Goal: Communication & Community: Answer question/provide support

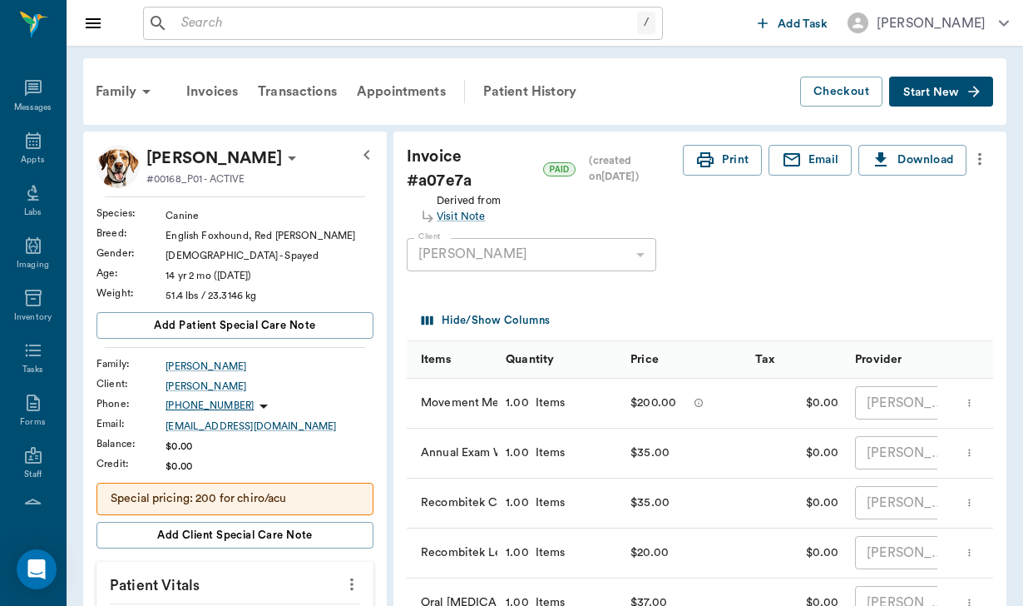
scroll to position [86, 0]
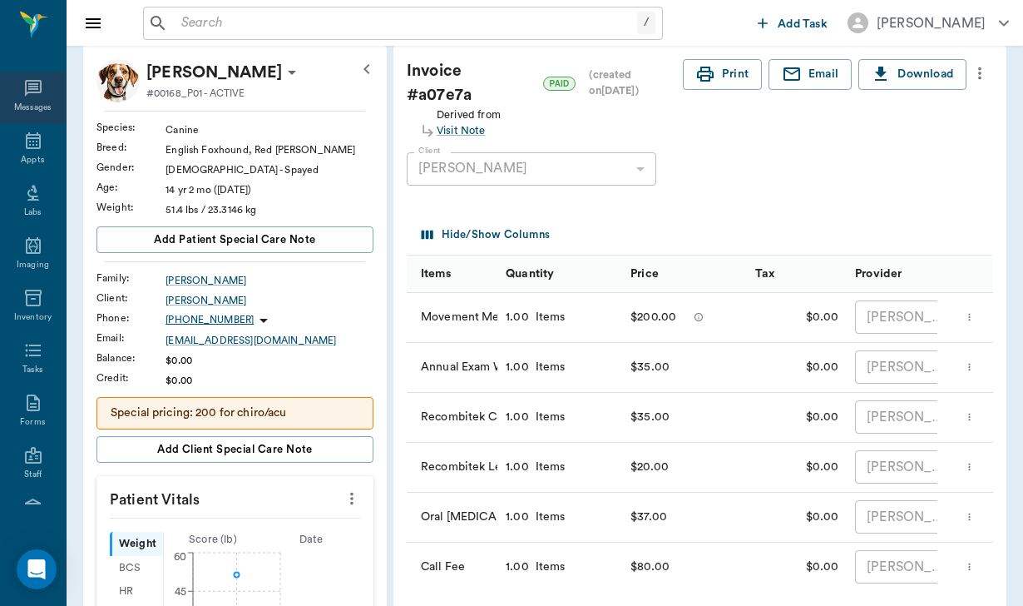
click at [26, 79] on div "Messages" at bounding box center [33, 98] width 66 height 52
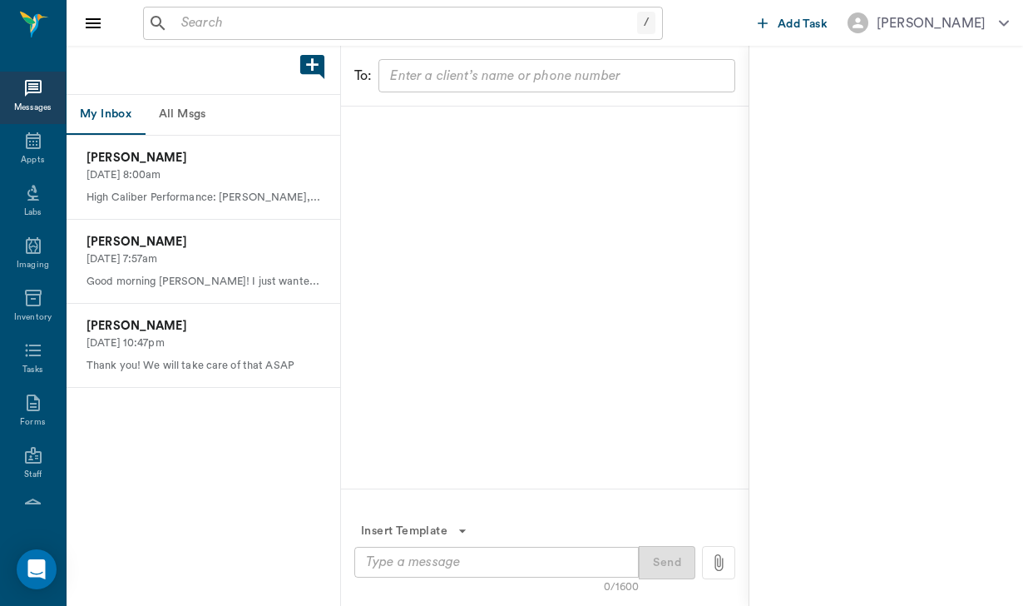
click at [205, 110] on button "All Msgs" at bounding box center [182, 115] width 75 height 40
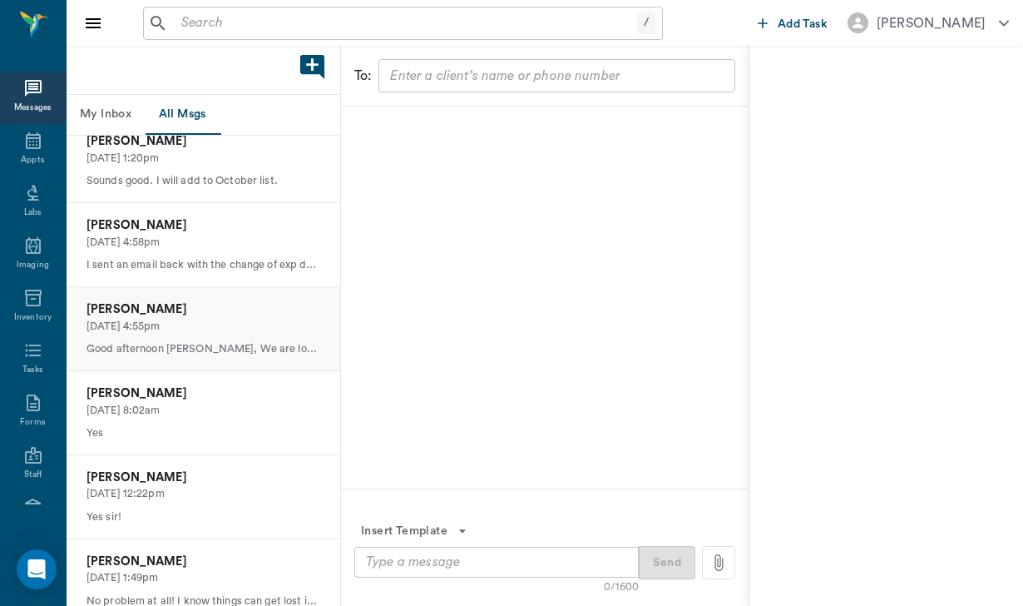
scroll to position [354, 0]
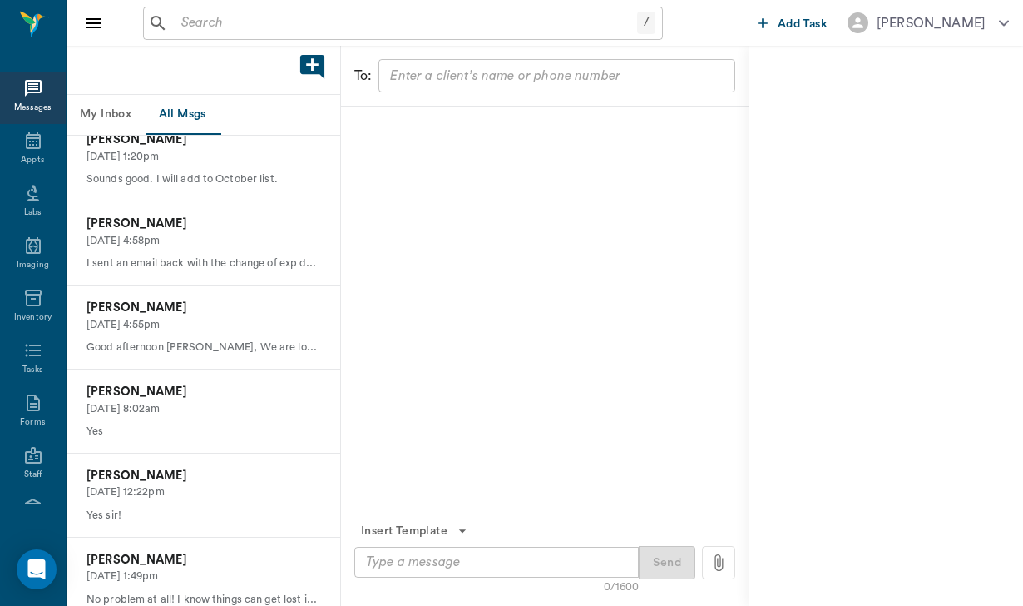
click at [192, 362] on div "[PERSON_NAME] [DATE] 4:55pm Good afternoon [PERSON_NAME], We are looking forwar…" at bounding box center [204, 327] width 274 height 84
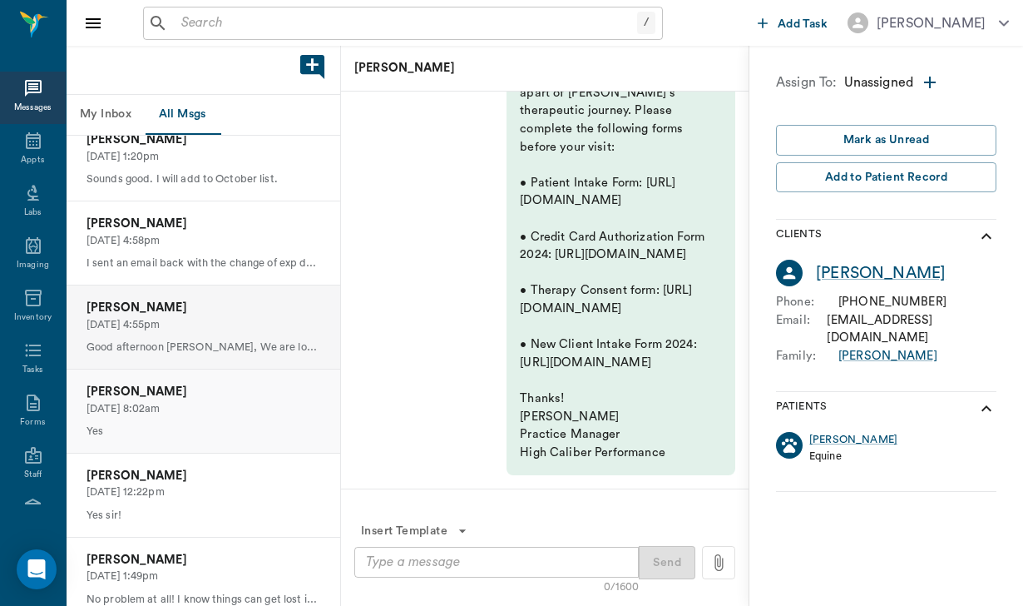
click at [236, 423] on p "Yes" at bounding box center [204, 431] width 234 height 16
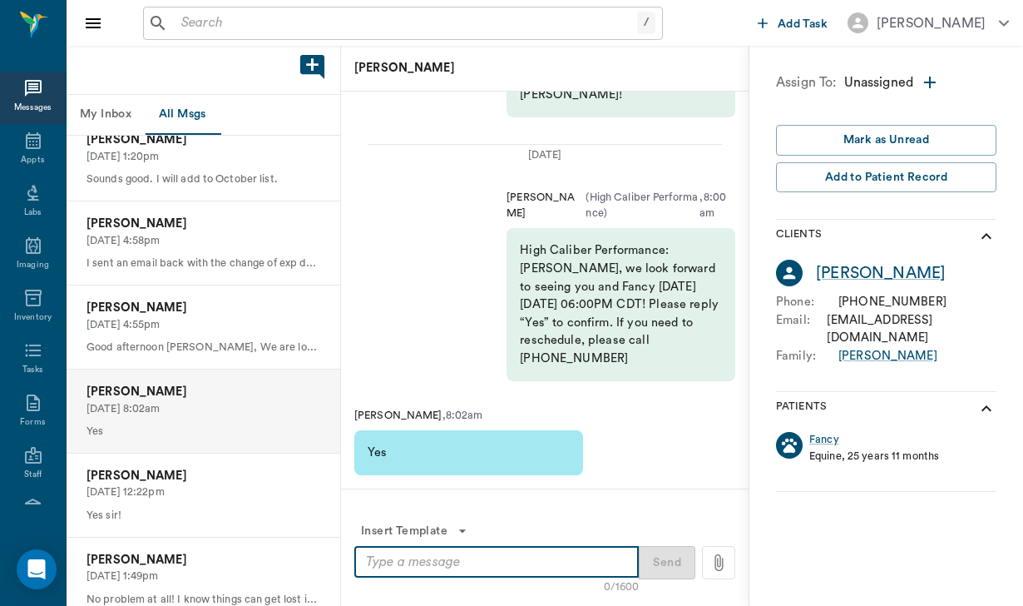
click at [411, 566] on textarea at bounding box center [496, 561] width 261 height 19
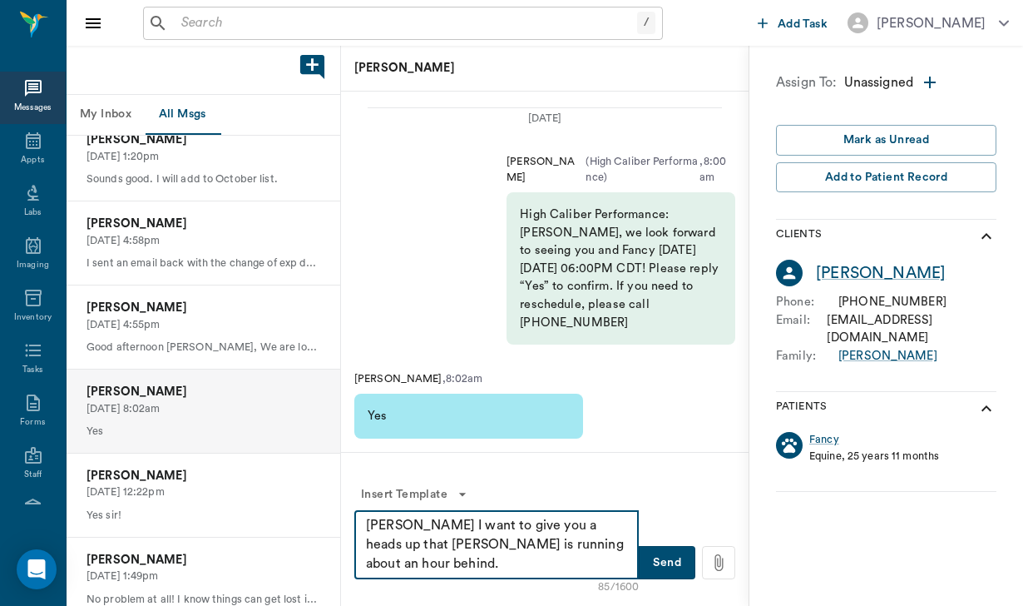
drag, startPoint x: 406, startPoint y: 521, endPoint x: 445, endPoint y: 561, distance: 55.9
click at [445, 561] on textarea "[PERSON_NAME] I want to give you a heads up that [PERSON_NAME] is running about…" at bounding box center [496, 544] width 261 height 57
type textarea "[PERSON_NAME] I want to give you a heads up that [PERSON_NAME] is running about…"
click at [678, 568] on button "Send" at bounding box center [667, 562] width 57 height 33
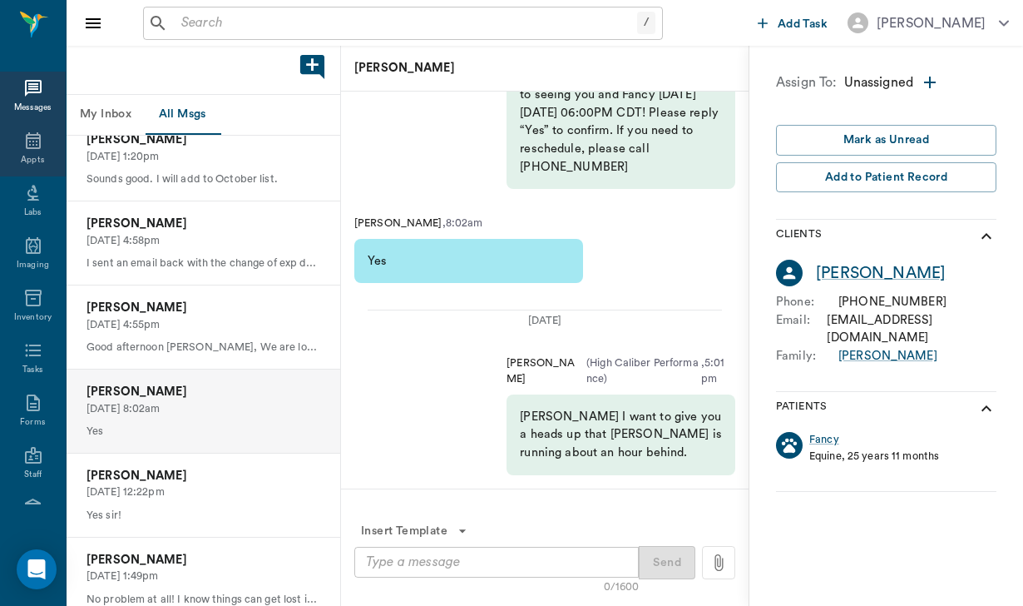
click at [27, 148] on icon at bounding box center [33, 141] width 20 height 20
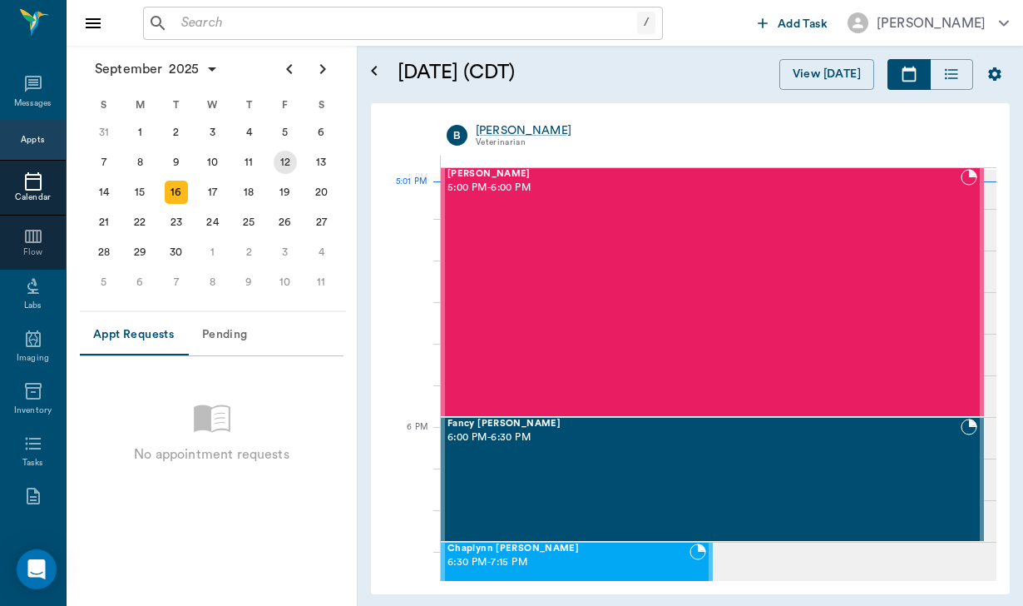
scroll to position [2248, 0]
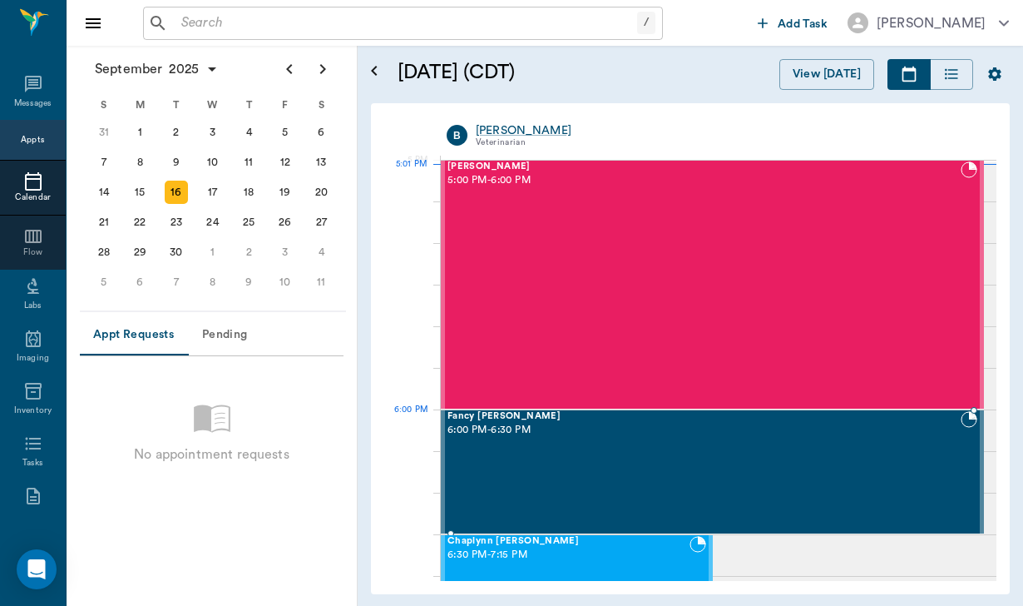
click at [683, 436] on div "Fancy [PERSON_NAME] 6:00 PM - 6:30 PM" at bounding box center [703, 471] width 513 height 121
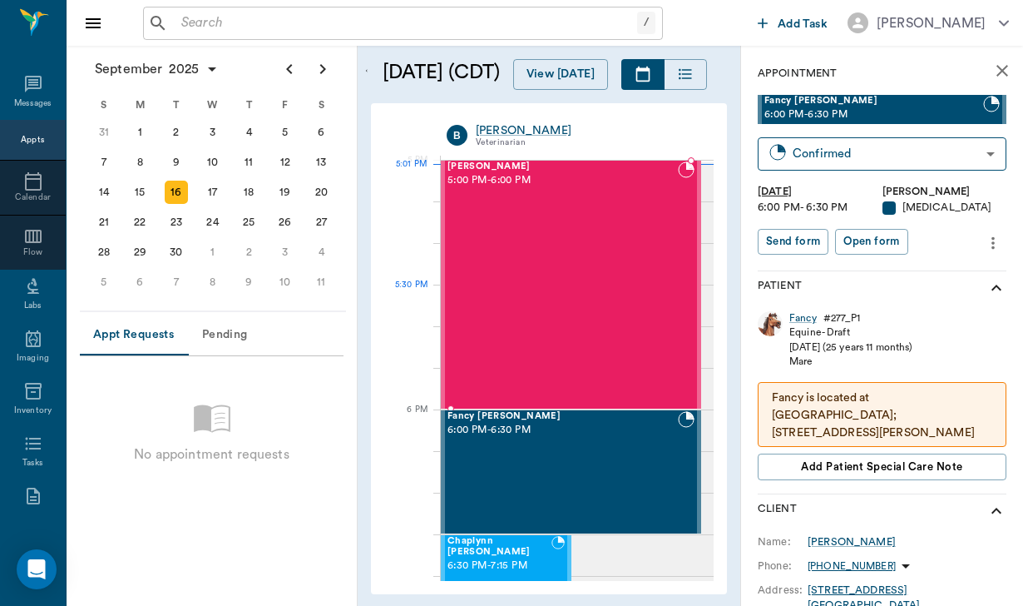
click at [586, 288] on div "[PERSON_NAME] 5:00 PM - 6:00 PM" at bounding box center [562, 284] width 230 height 246
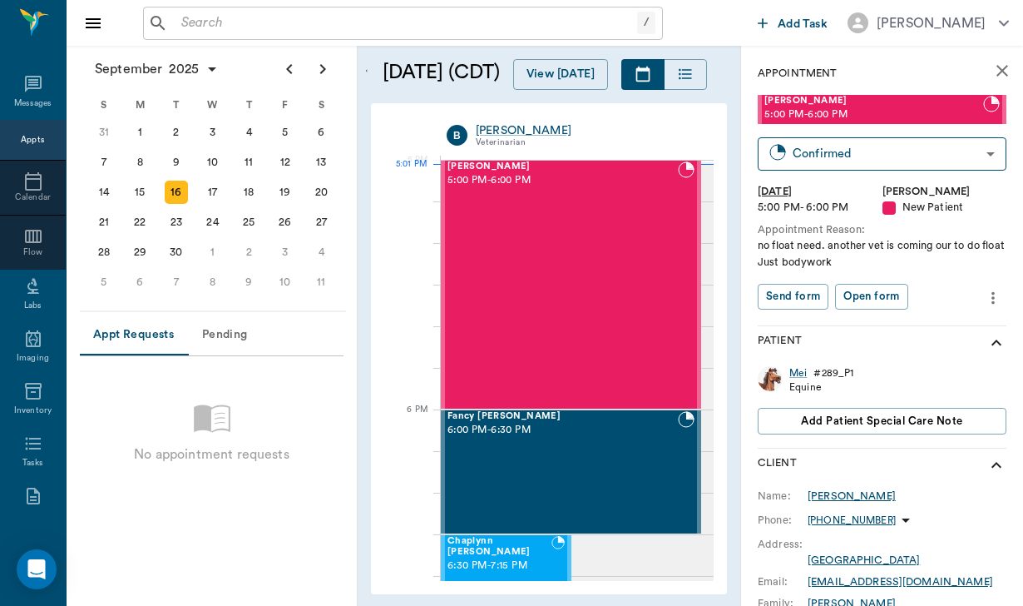
click at [829, 496] on div "[PERSON_NAME]" at bounding box center [852, 495] width 88 height 15
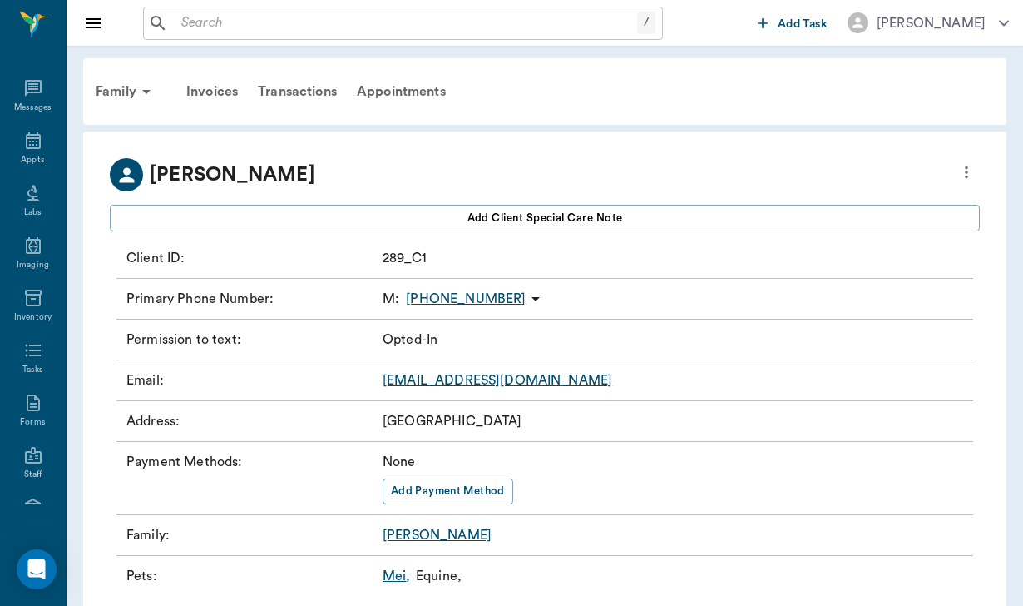
click at [526, 305] on icon at bounding box center [536, 299] width 20 height 20
click at [412, 334] on span "Send SMS Message" at bounding box center [431, 331] width 140 height 17
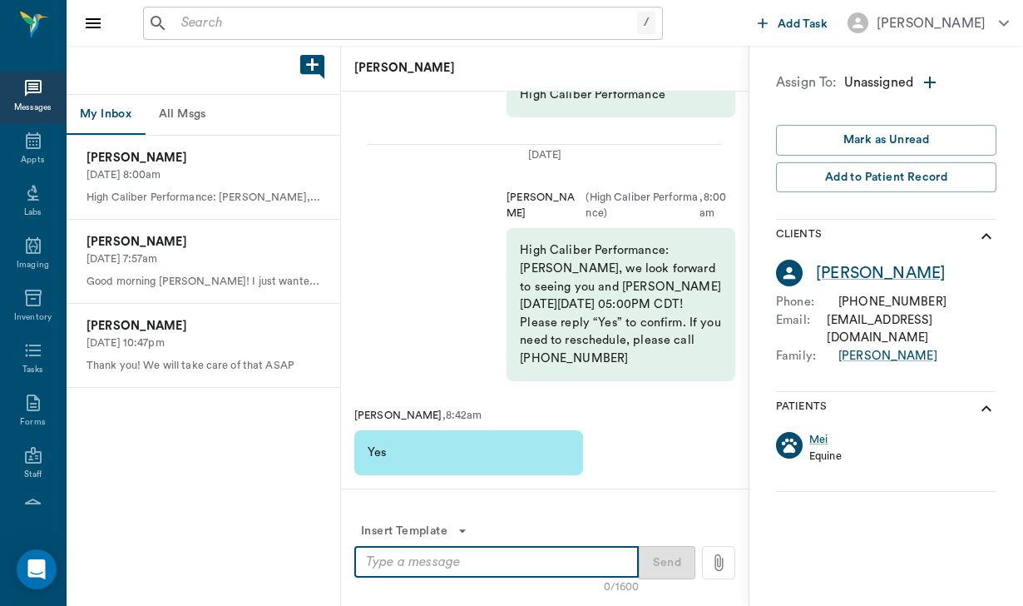
click at [398, 566] on textarea at bounding box center [496, 561] width 261 height 19
paste textarea "I want to give you a heads up that [PERSON_NAME] is running about an hour behin…"
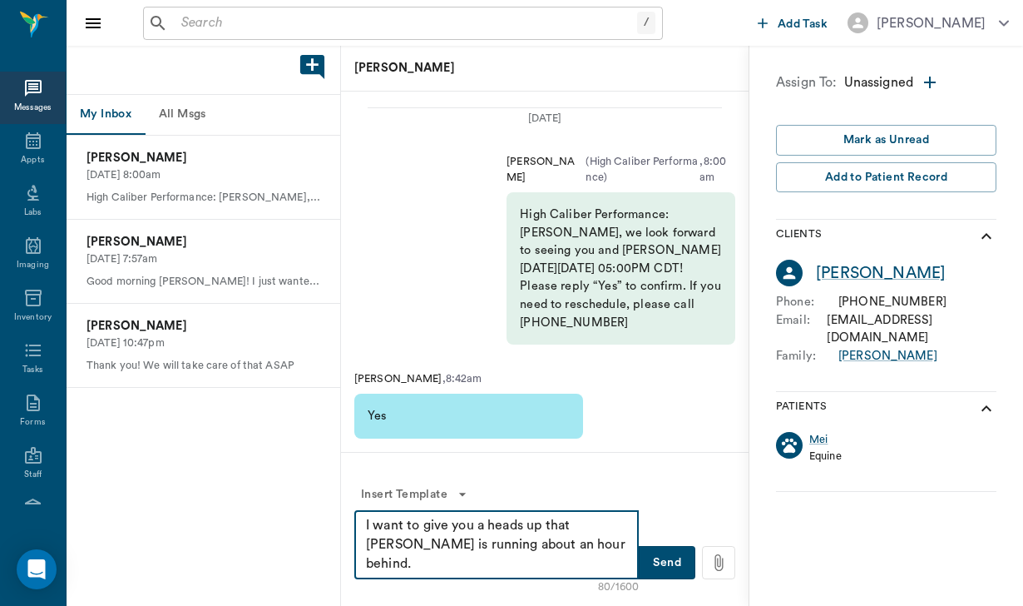
type textarea "I want to give you a heads up that [PERSON_NAME] is running about an hour behin…"
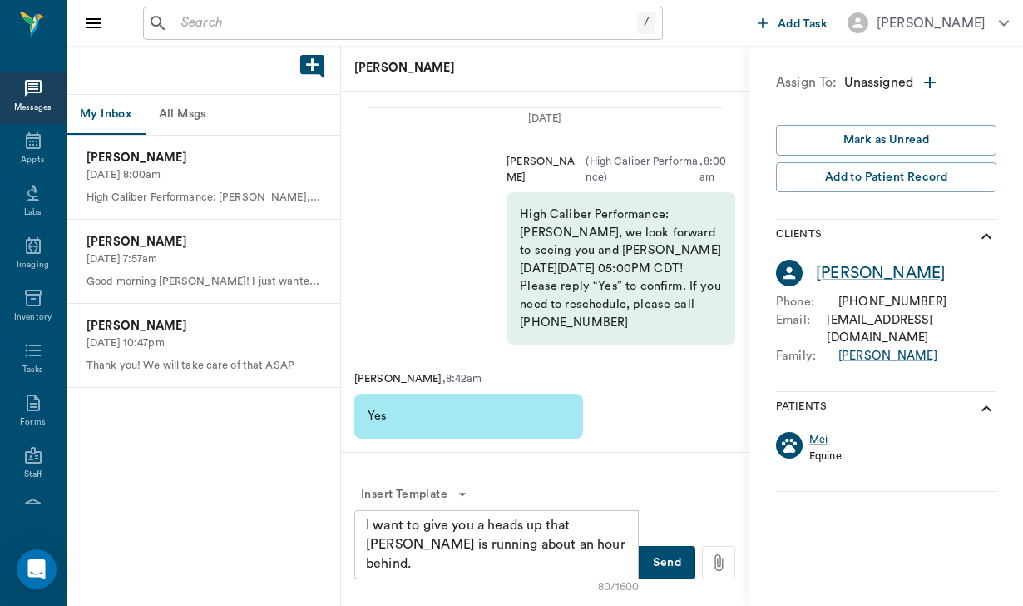
click at [668, 563] on button "Send" at bounding box center [667, 562] width 57 height 33
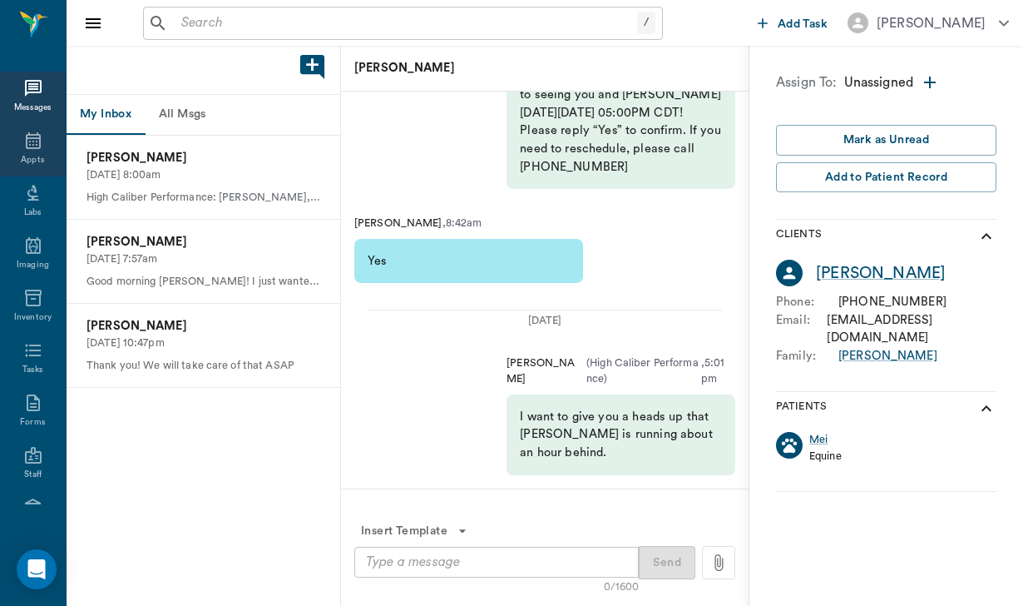
click at [48, 154] on div "Appts" at bounding box center [33, 150] width 66 height 52
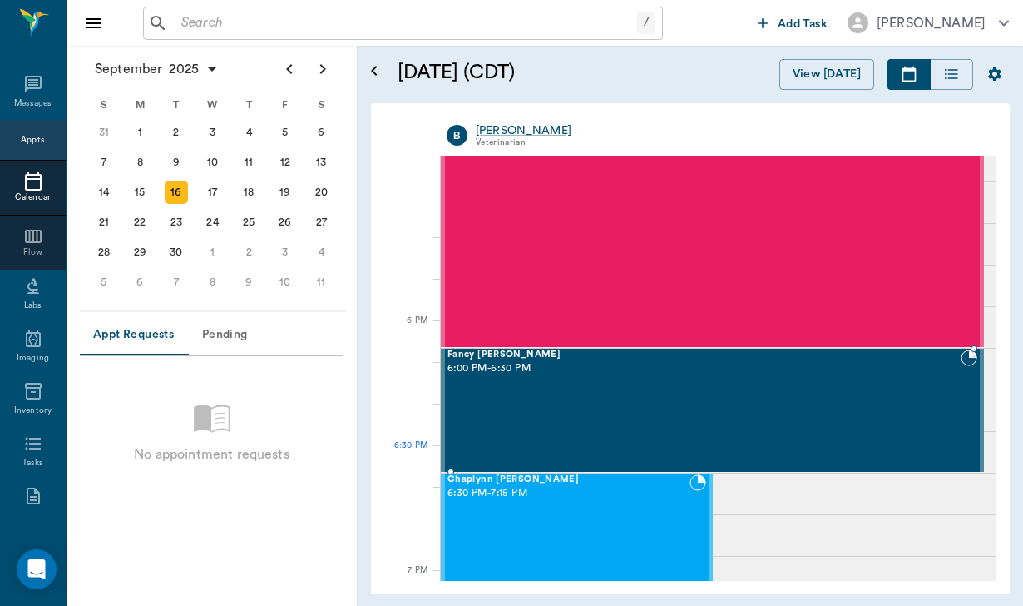
scroll to position [2352, 0]
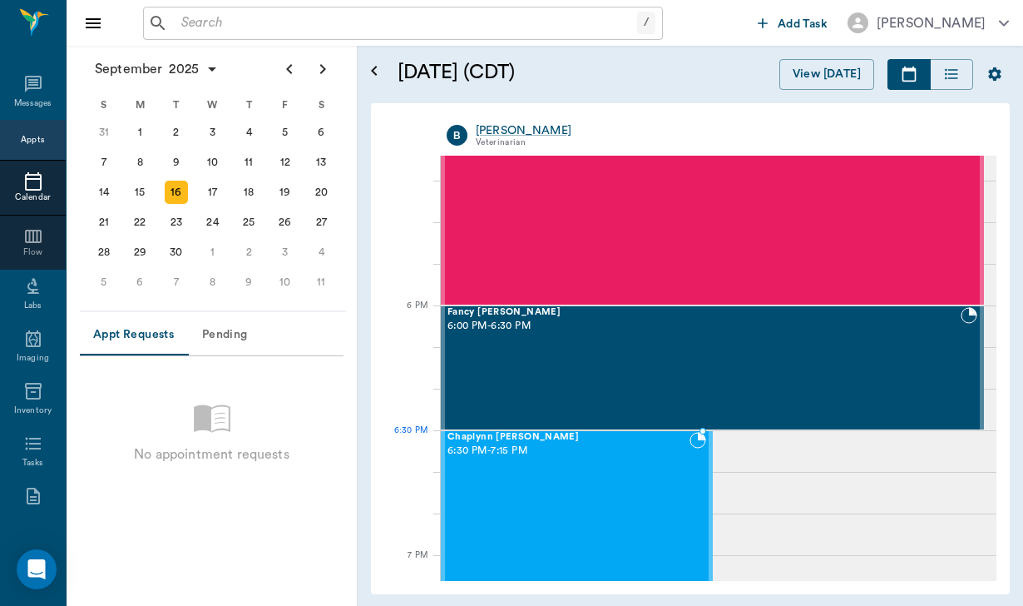
click at [619, 454] on span "6:30 PM - 7:15 PM" at bounding box center [568, 450] width 242 height 17
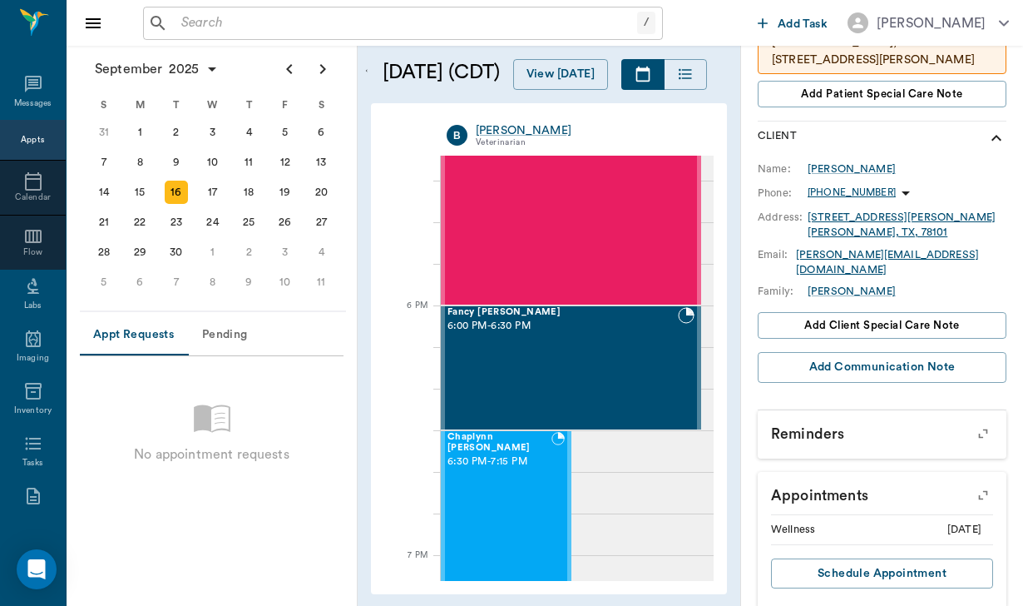
scroll to position [442, 0]
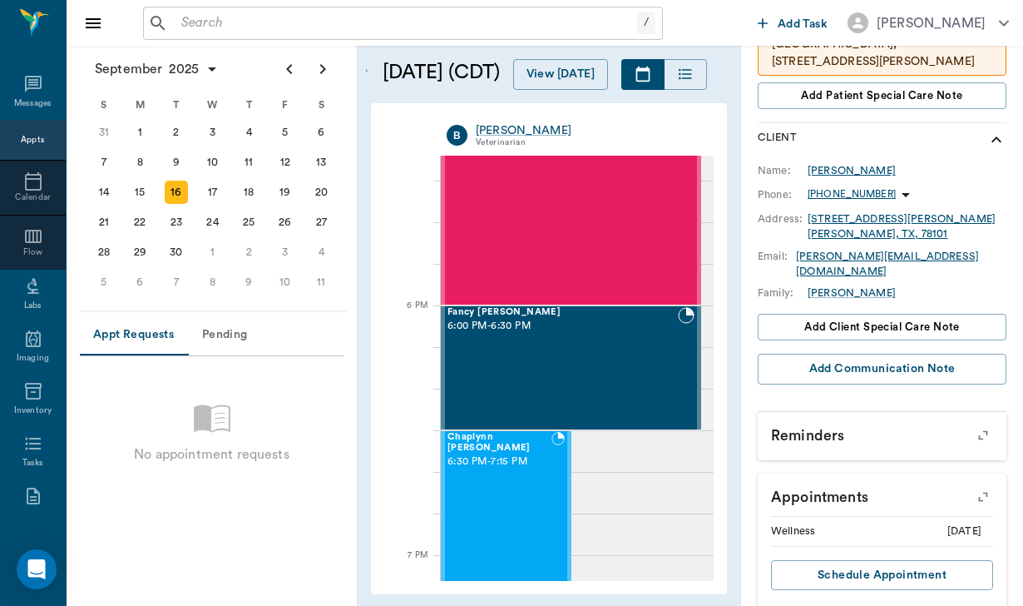
click at [857, 166] on div "[PERSON_NAME]" at bounding box center [852, 170] width 88 height 15
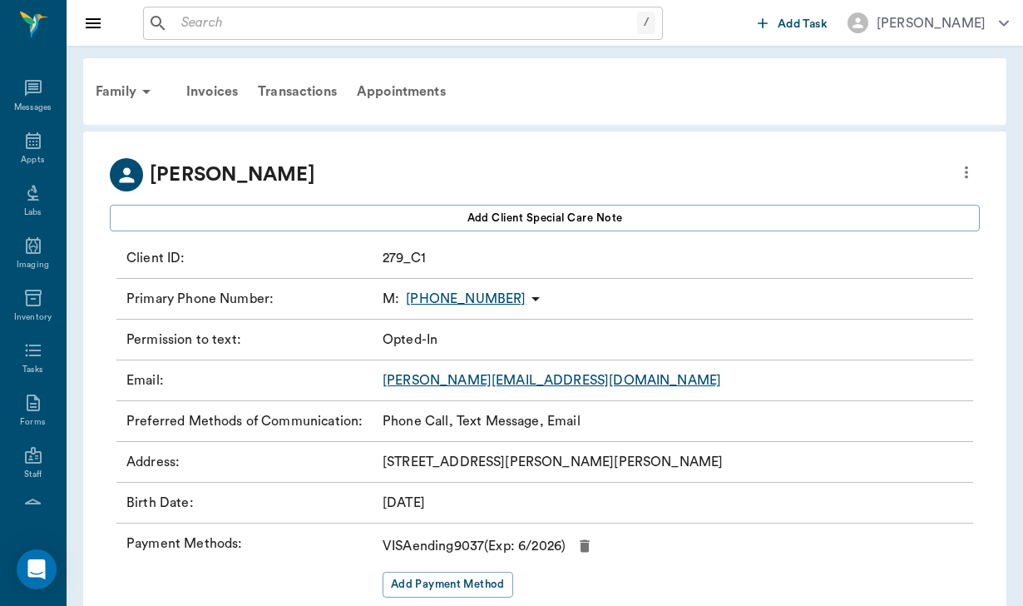
click at [526, 294] on icon at bounding box center [536, 299] width 20 height 20
click at [437, 343] on li "Send SMS Message" at bounding box center [429, 331] width 166 height 31
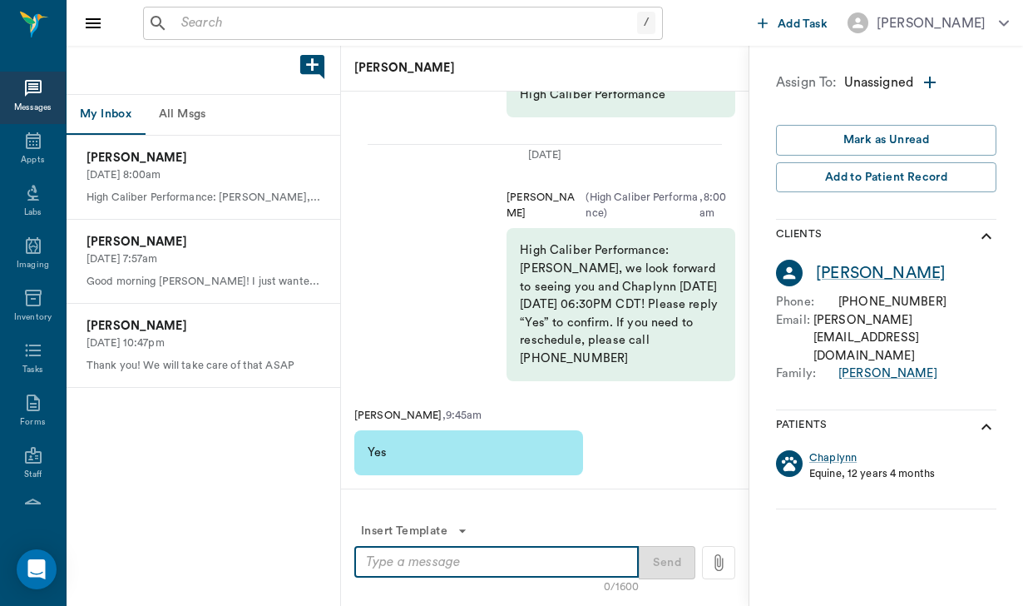
click at [396, 564] on textarea at bounding box center [496, 561] width 261 height 19
paste textarea "I want to give you a heads up that [PERSON_NAME] is running about an hour behin…"
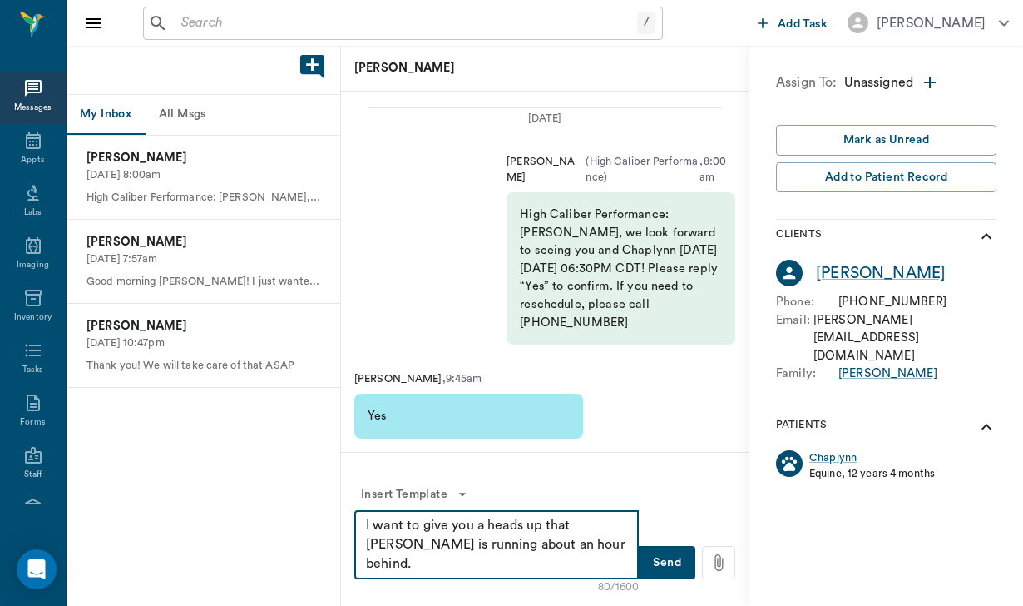
type textarea "I want to give you a heads up that [PERSON_NAME] is running about an hour behin…"
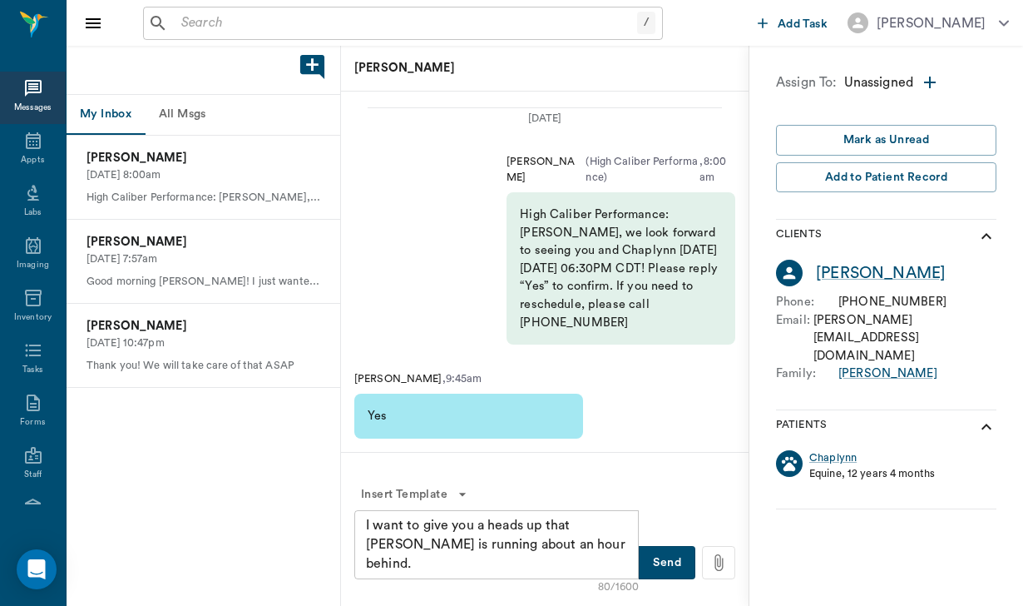
click at [665, 569] on button "Send" at bounding box center [667, 562] width 57 height 33
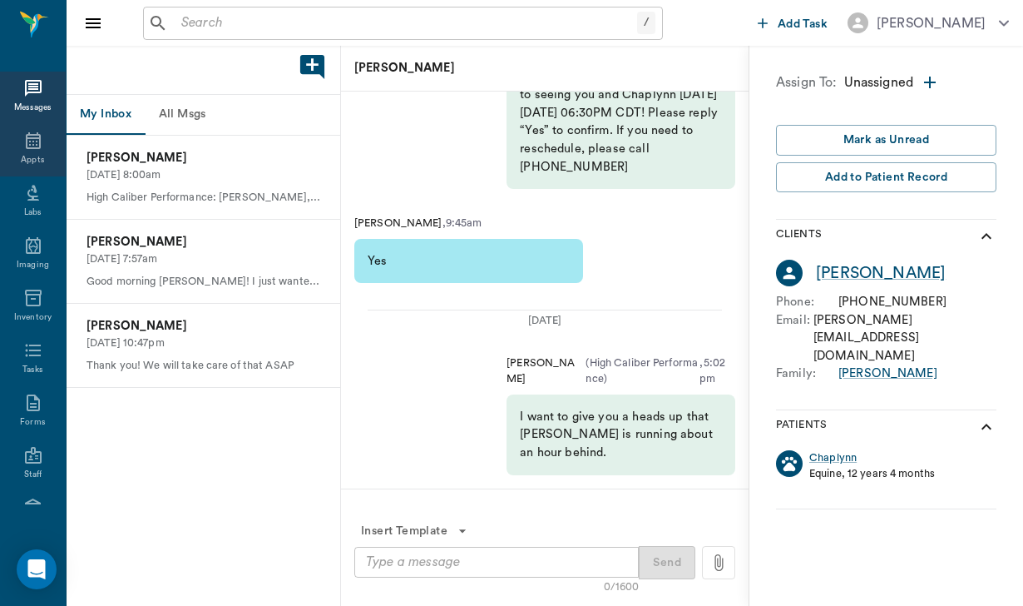
click at [27, 151] on icon at bounding box center [33, 141] width 20 height 20
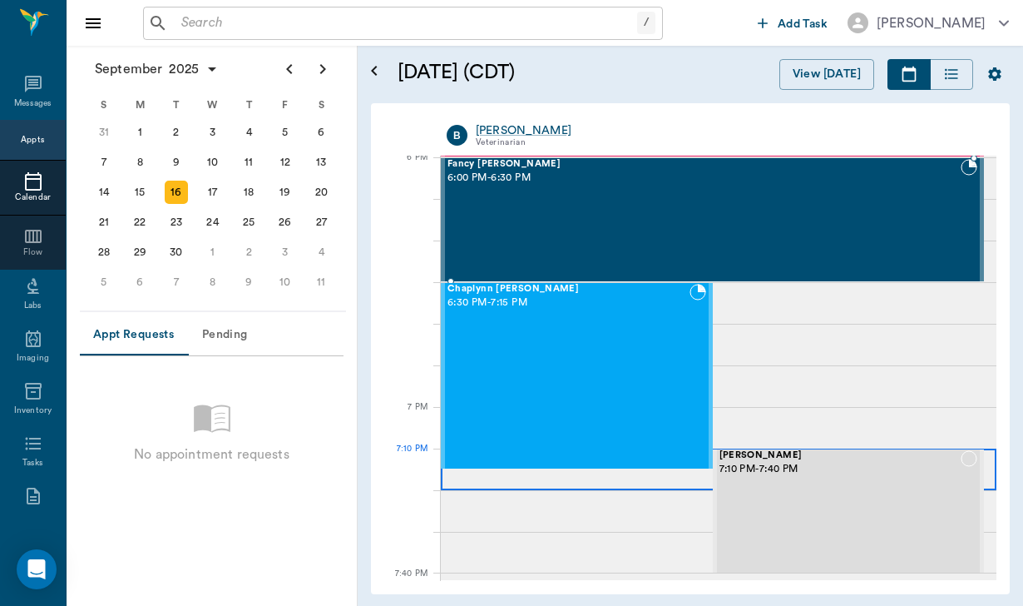
scroll to position [2499, 0]
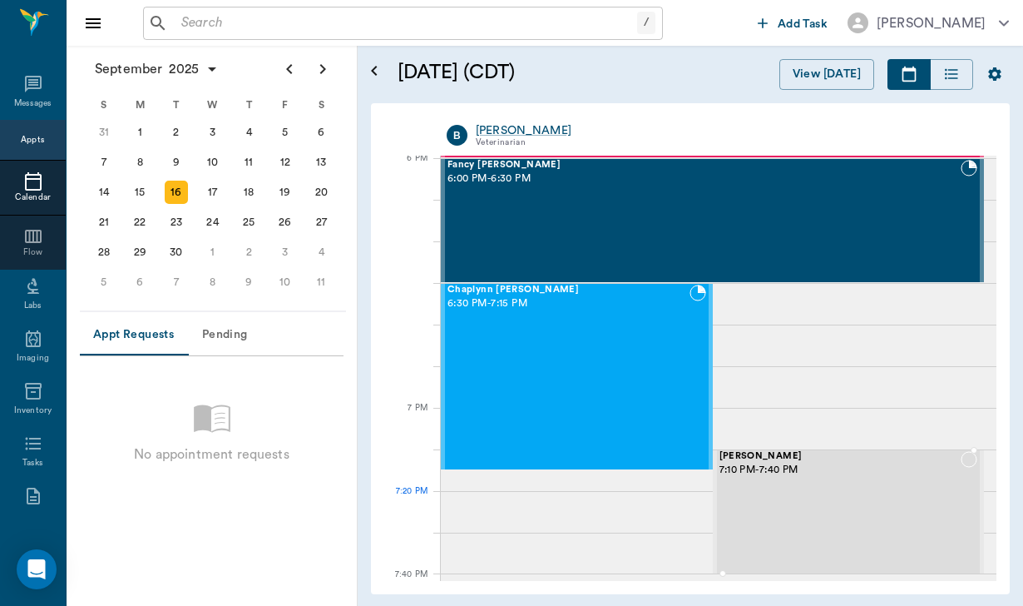
click at [798, 509] on div "[PERSON_NAME] 7:10 PM - 7:40 PM" at bounding box center [840, 511] width 242 height 121
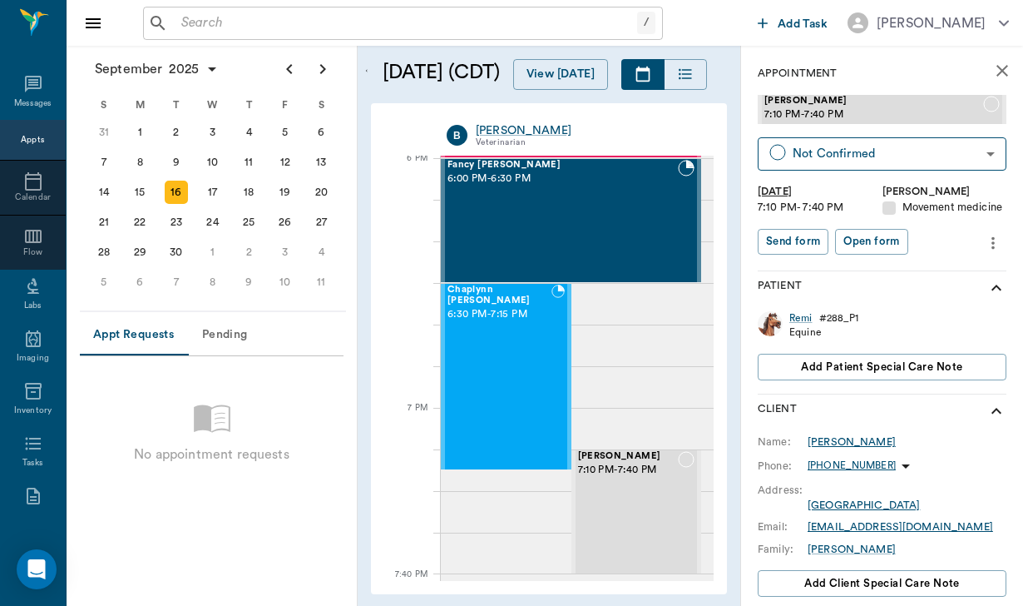
click at [837, 437] on div "[PERSON_NAME]" at bounding box center [852, 441] width 88 height 15
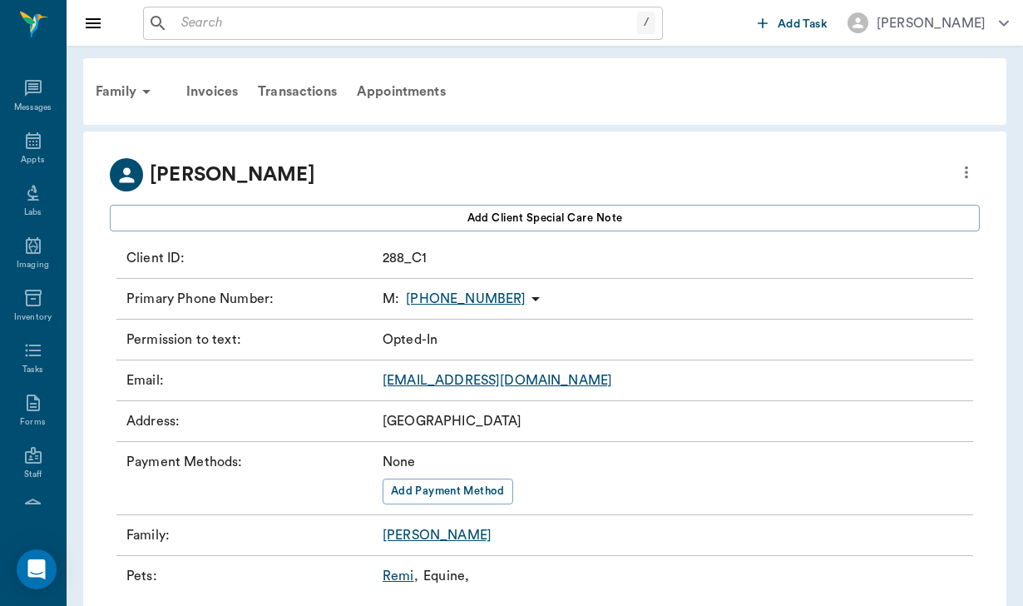
click at [531, 298] on icon at bounding box center [535, 299] width 8 height 4
click at [457, 324] on span "Send SMS Message" at bounding box center [429, 331] width 140 height 17
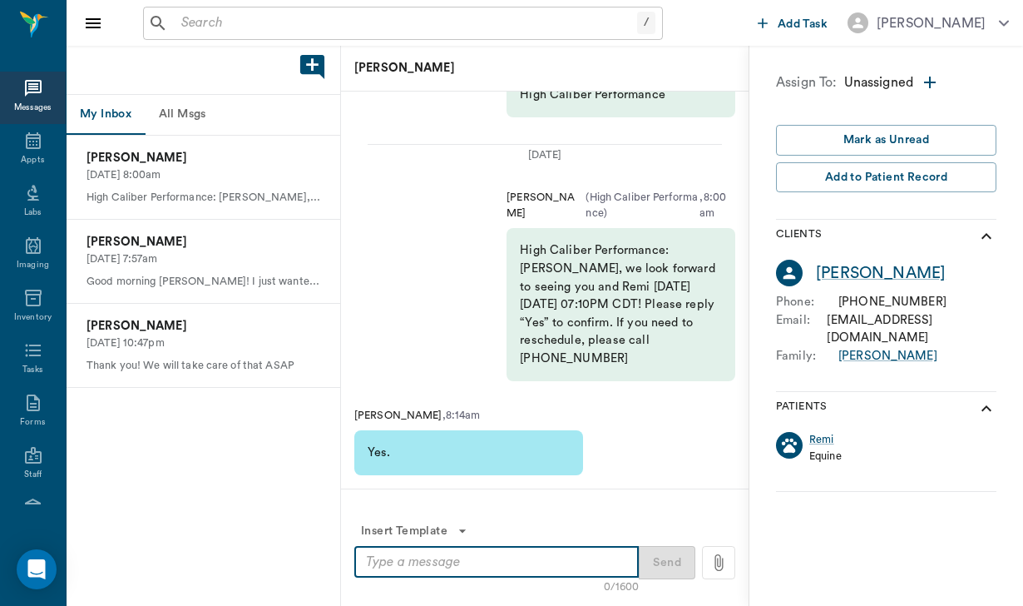
click at [388, 556] on textarea at bounding box center [496, 561] width 261 height 19
paste textarea "I want to give you a heads up that [PERSON_NAME] is running about an hour behin…"
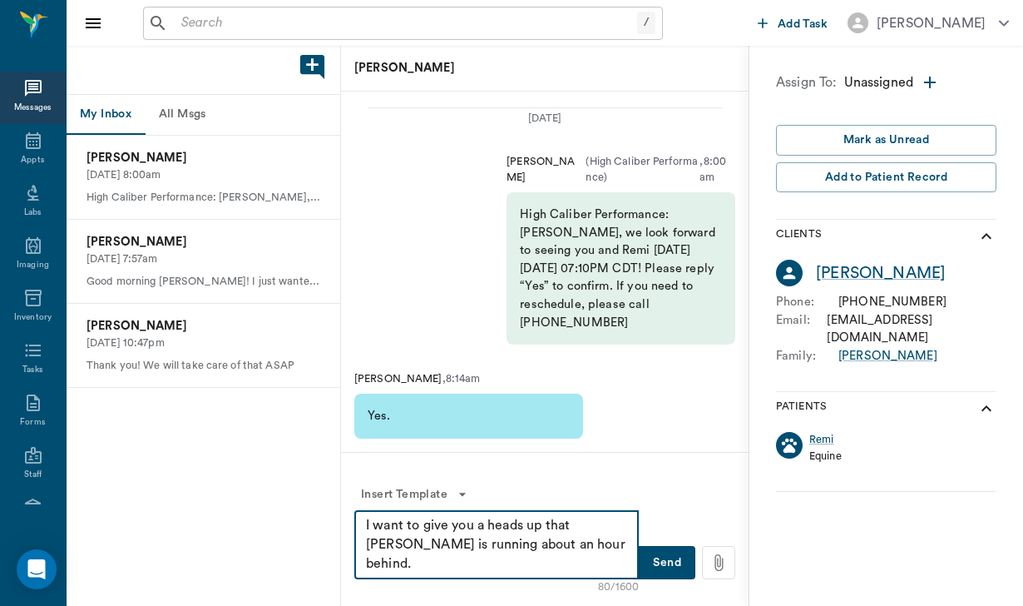
type textarea "I want to give you a heads up that [PERSON_NAME] is running about an hour behin…"
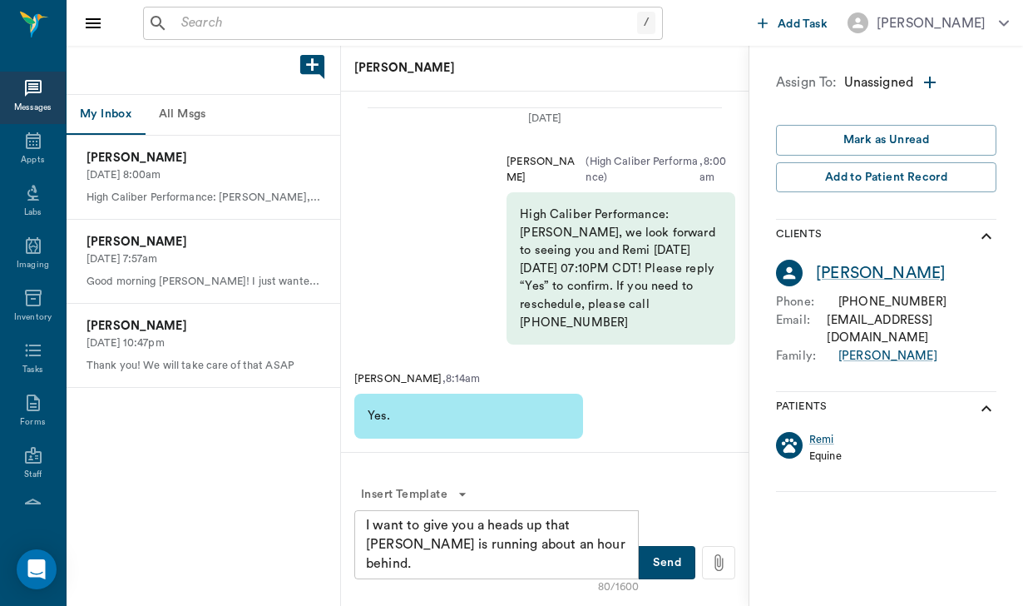
click at [680, 561] on button "Send" at bounding box center [667, 562] width 57 height 33
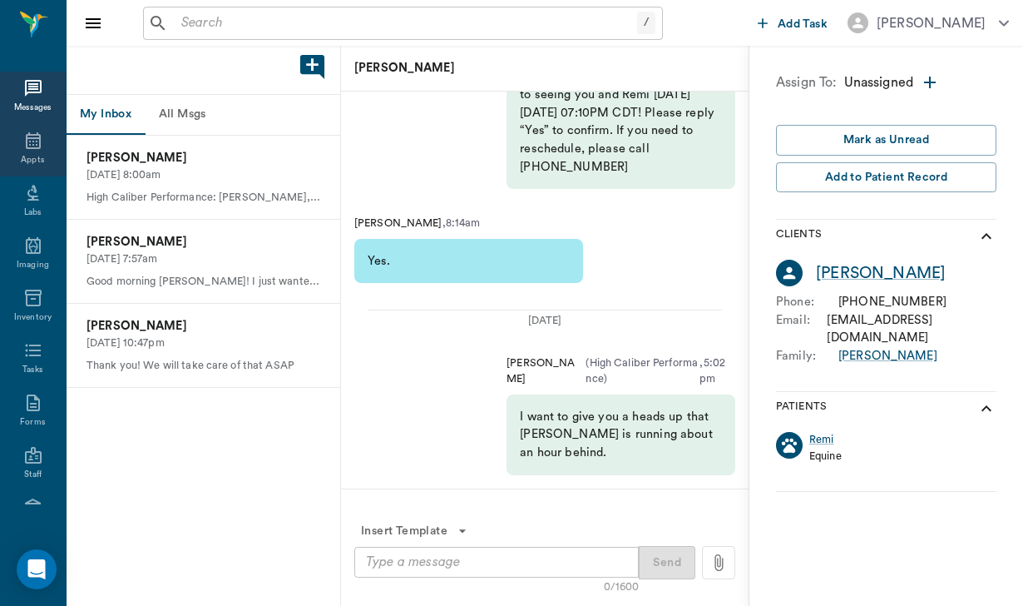
click at [36, 158] on div "Appts" at bounding box center [32, 160] width 23 height 12
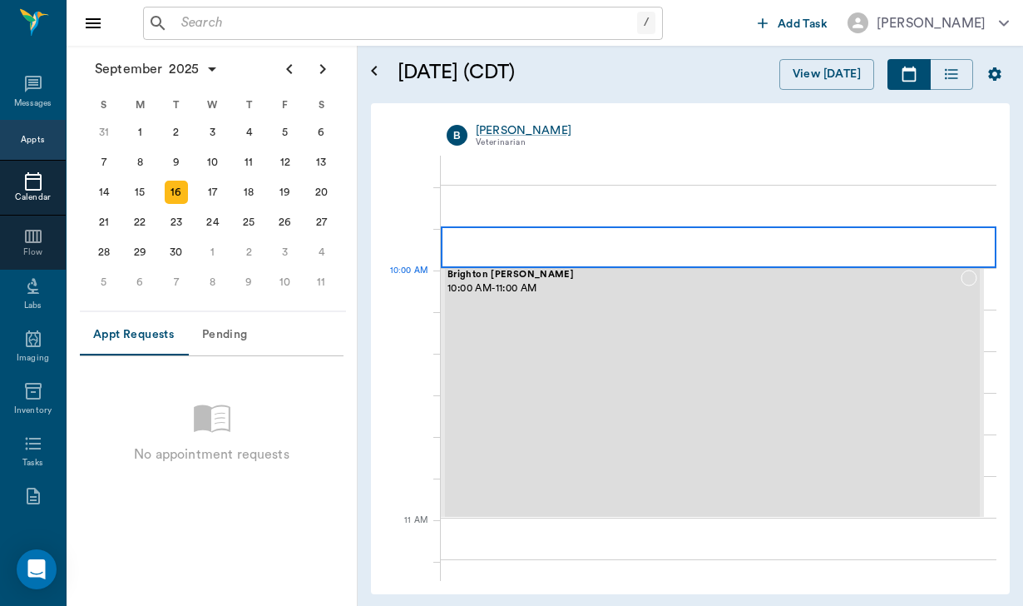
scroll to position [399, 0]
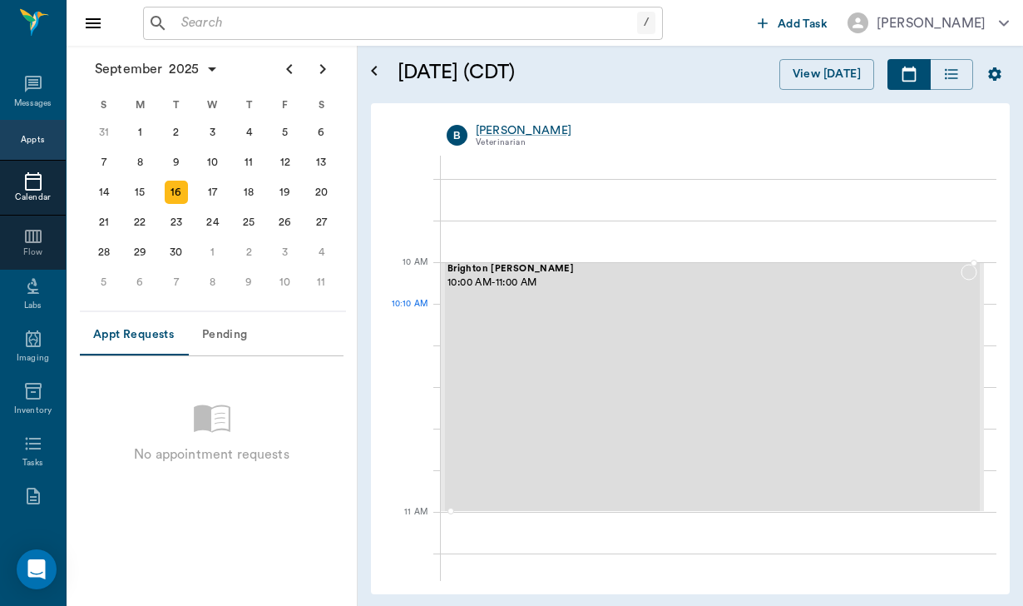
click at [615, 324] on div "Brighton [PERSON_NAME] 10:00 AM - 11:00 AM" at bounding box center [703, 387] width 513 height 246
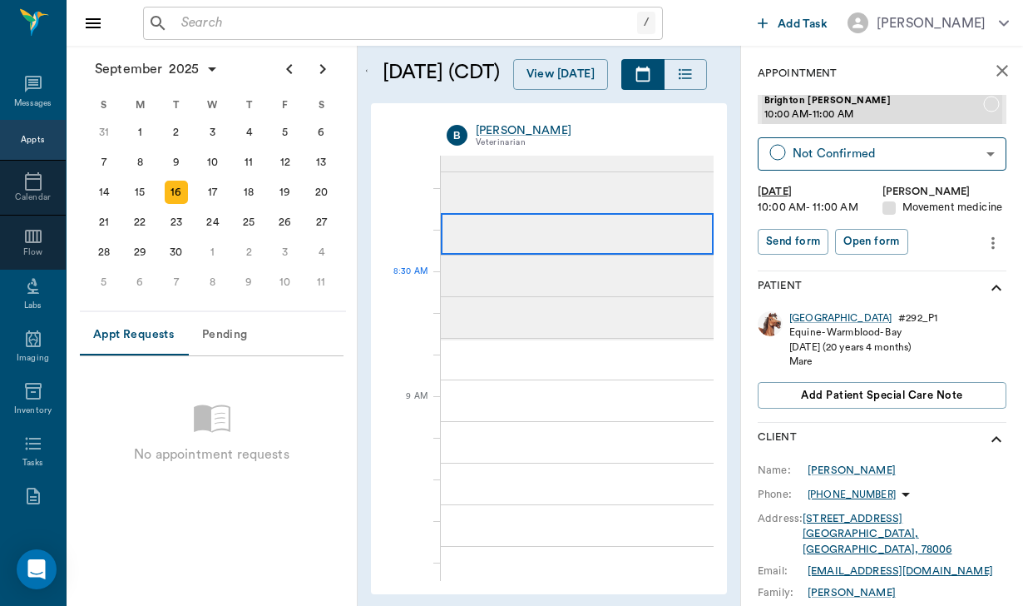
scroll to position [16, 0]
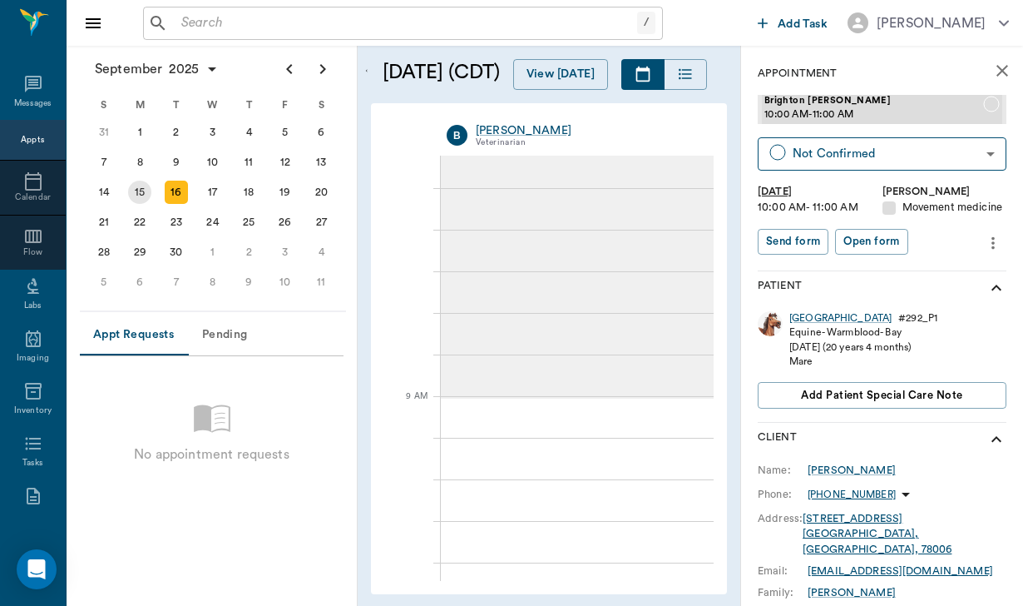
click at [143, 201] on div "15" at bounding box center [139, 191] width 23 height 23
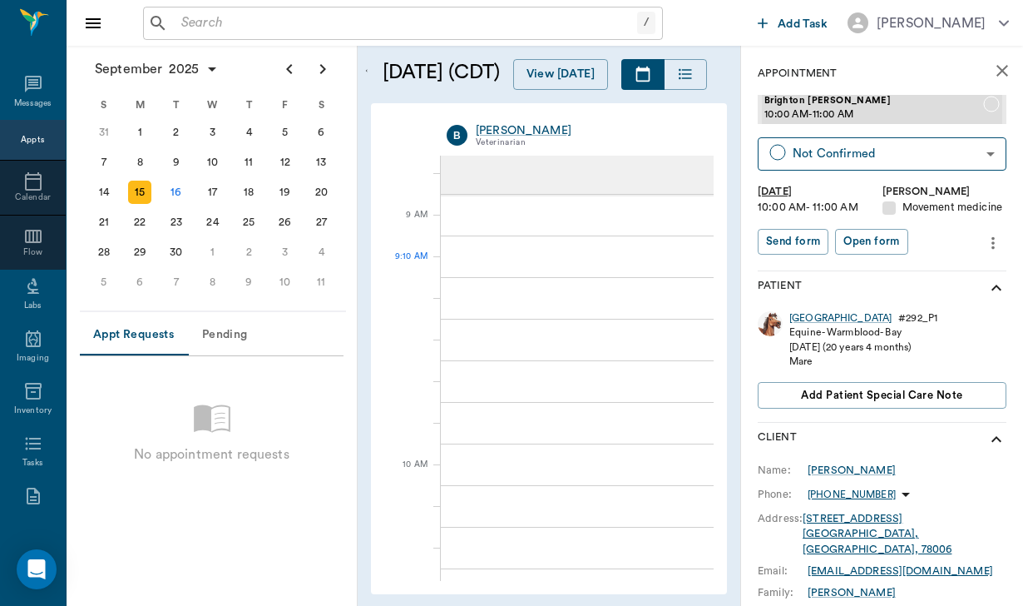
scroll to position [175, 0]
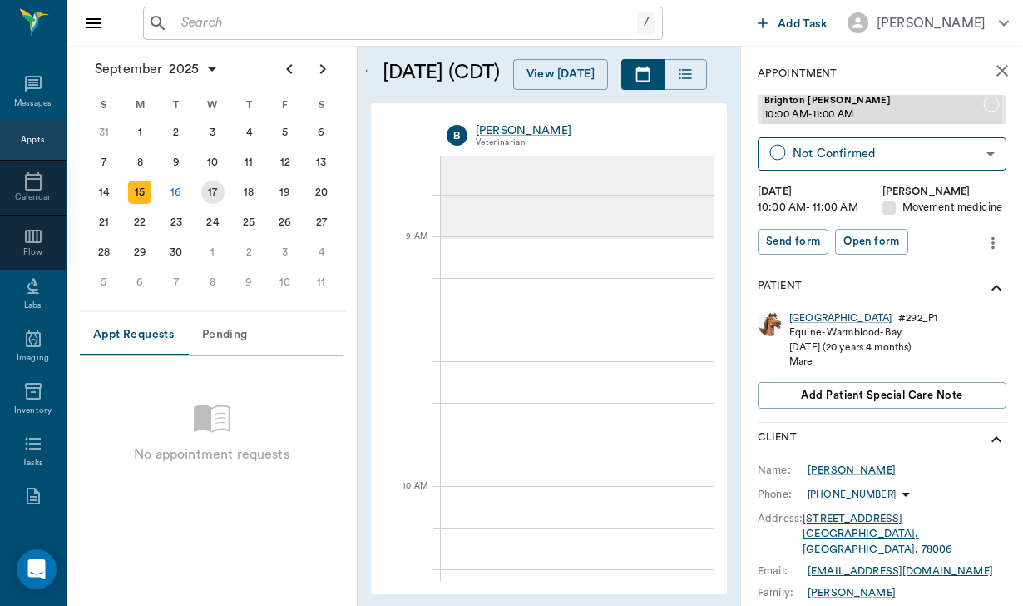
click at [206, 189] on div "17" at bounding box center [212, 191] width 23 height 23
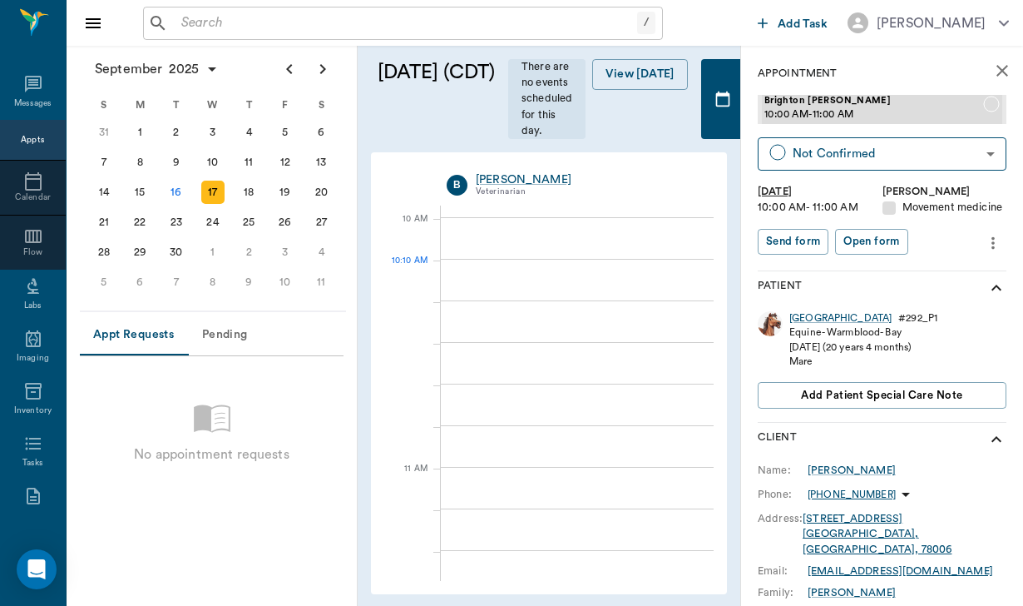
scroll to position [492, 0]
click at [1009, 67] on icon "close" at bounding box center [1002, 71] width 20 height 20
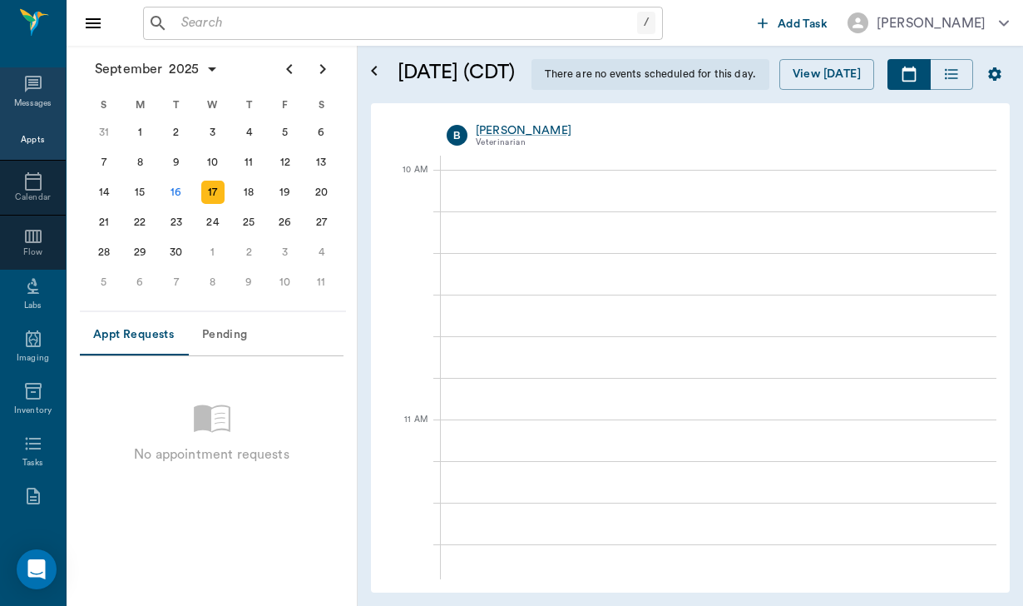
click at [17, 93] on div "Messages" at bounding box center [33, 93] width 66 height 52
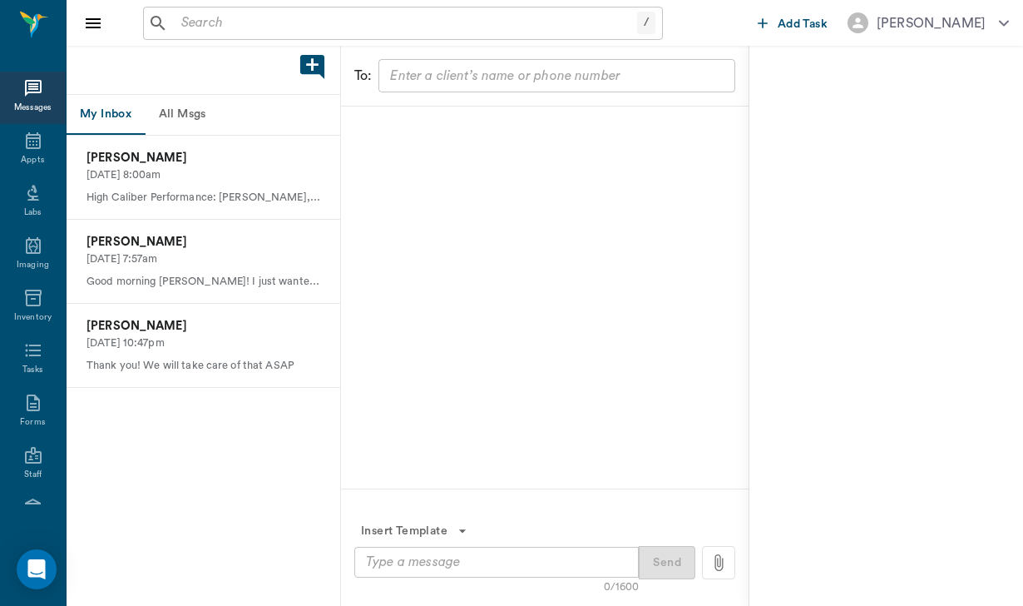
click at [211, 107] on button "All Msgs" at bounding box center [182, 115] width 75 height 40
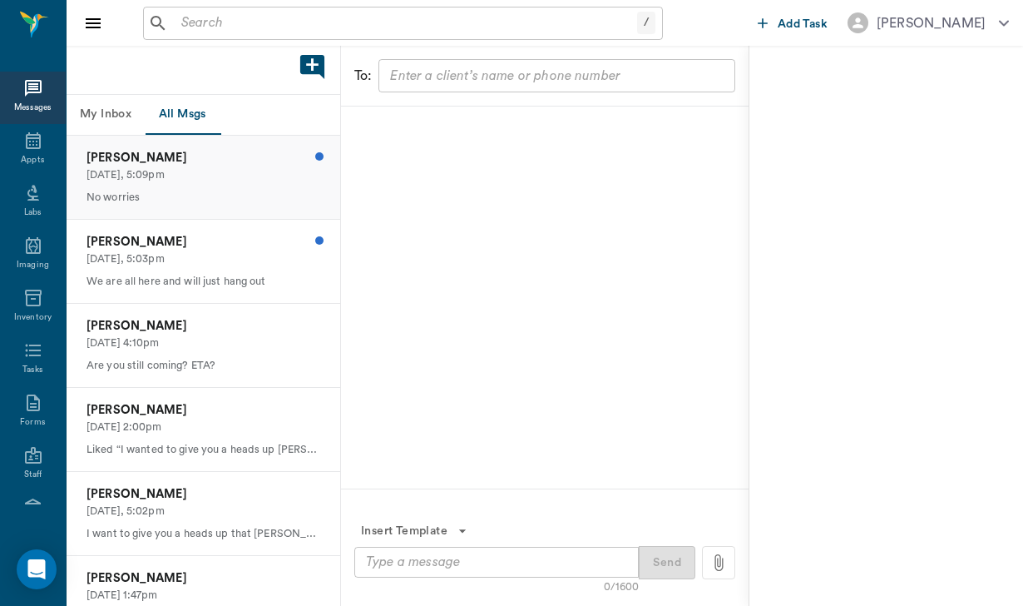
click at [265, 168] on p "[DATE], 5:09pm" at bounding box center [204, 175] width 234 height 16
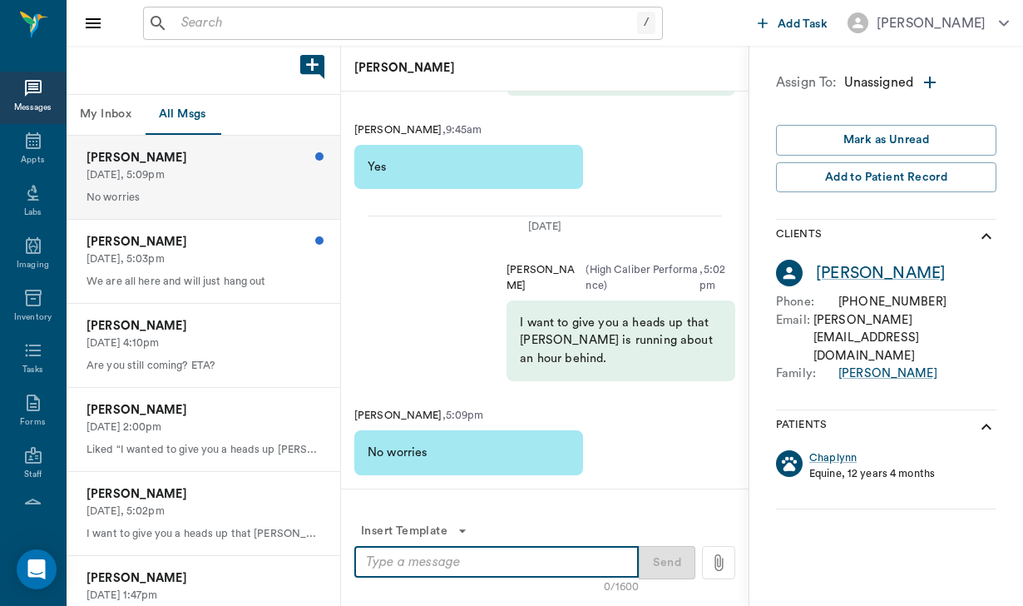
click at [394, 561] on textarea at bounding box center [496, 561] width 261 height 19
click at [269, 269] on div "[PERSON_NAME] [DATE], 5:03pm We are all here and will just hang out" at bounding box center [204, 261] width 274 height 83
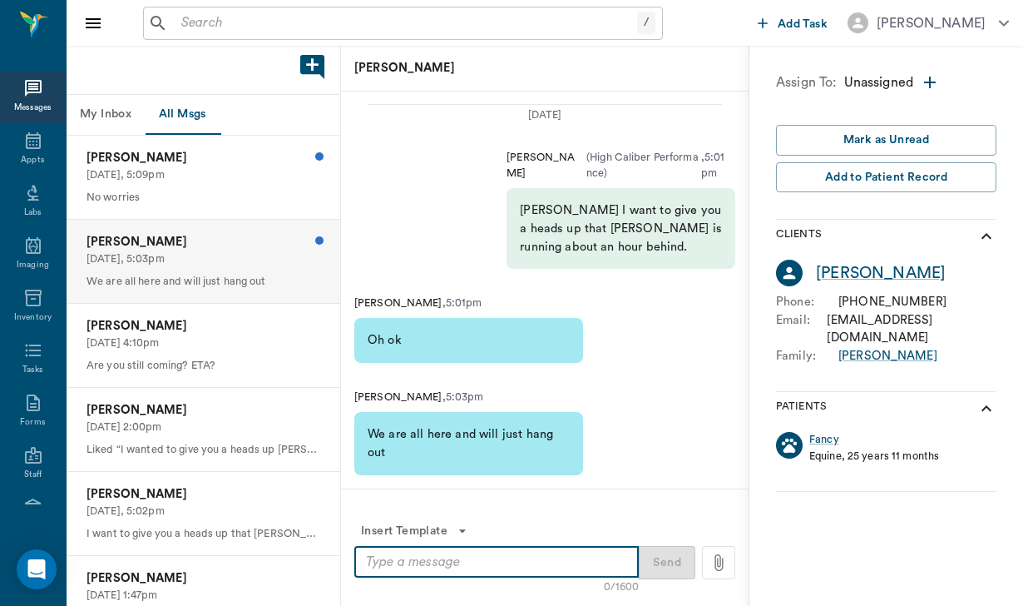
click at [392, 561] on textarea at bounding box center [496, 561] width 261 height 19
